Goal: Information Seeking & Learning: Learn about a topic

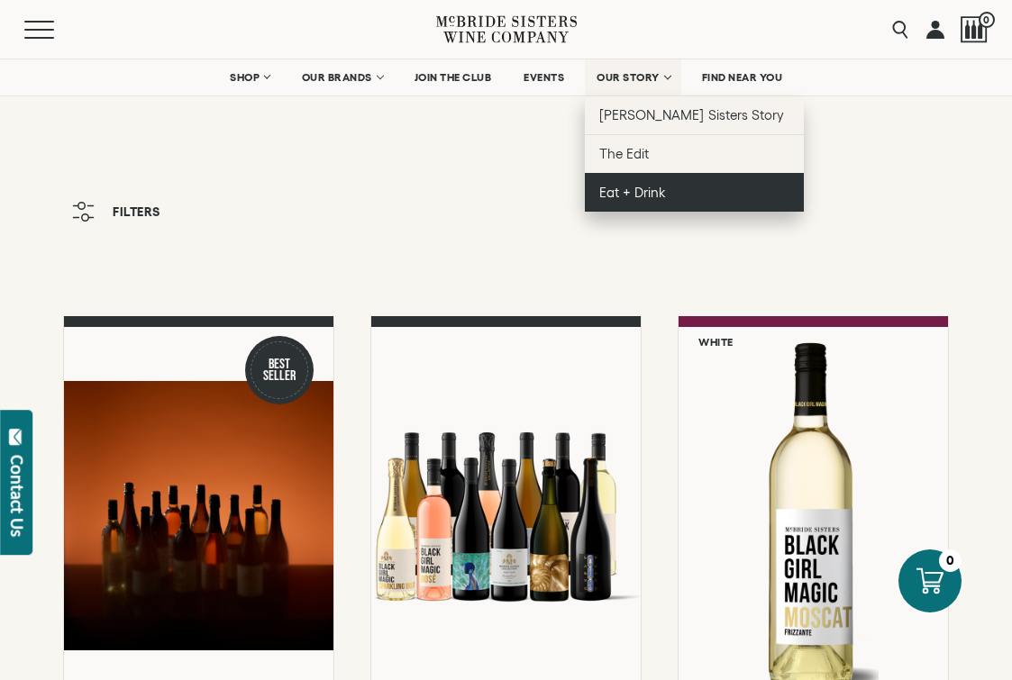
click at [649, 190] on span "Eat + Drink" at bounding box center [632, 192] width 67 height 15
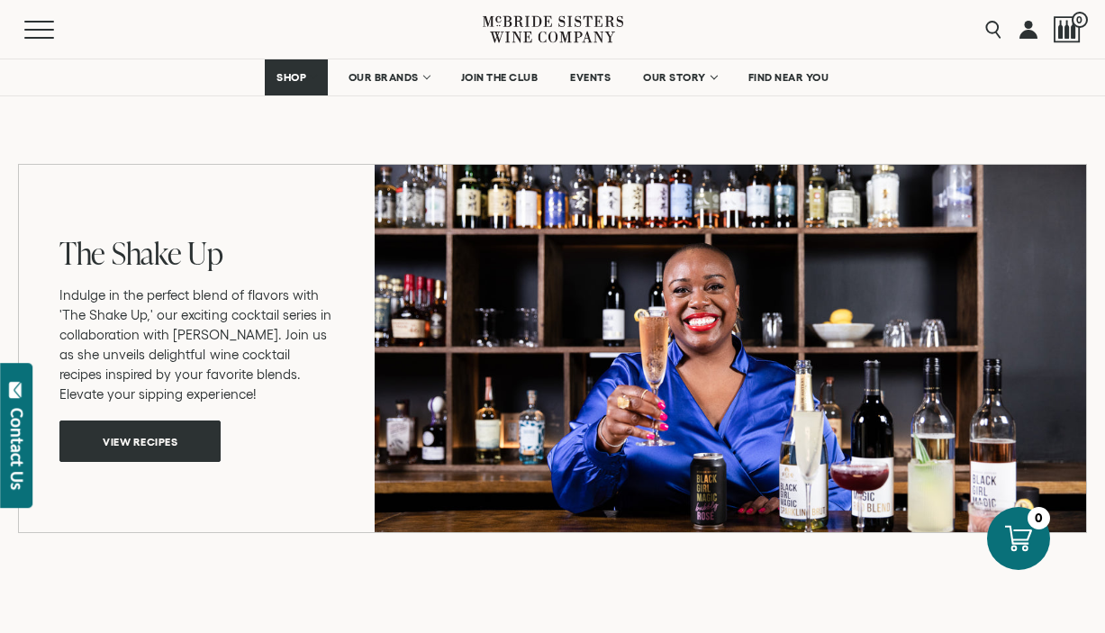
scroll to position [1243, 0]
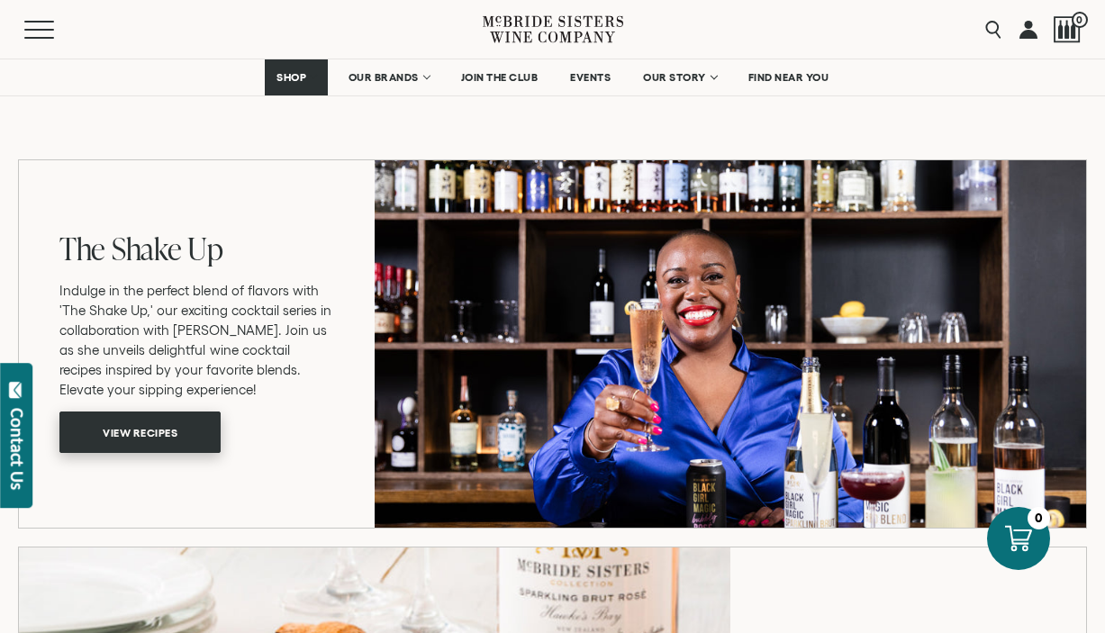
click at [180, 436] on span "View recipes" at bounding box center [140, 431] width 138 height 35
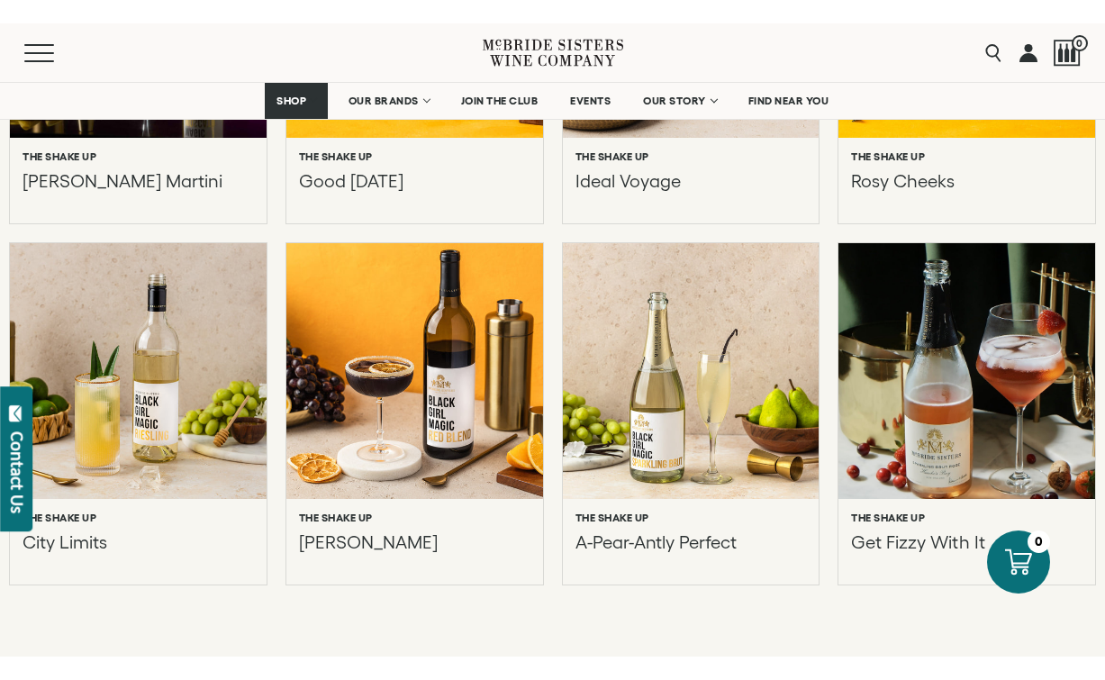
scroll to position [1209, 0]
